Goal: Find specific page/section

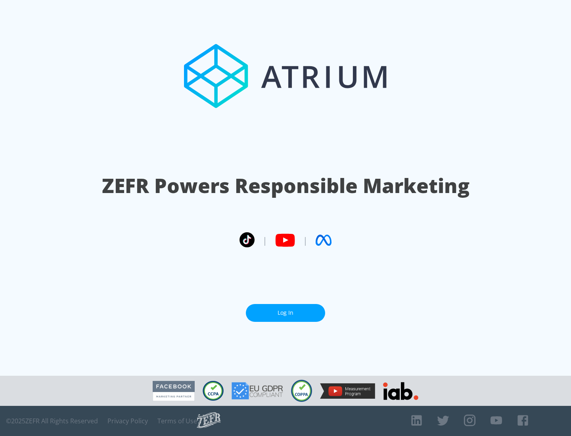
click at [286, 310] on link "Log In" at bounding box center [285, 313] width 79 height 18
